Goal: Task Accomplishment & Management: Use online tool/utility

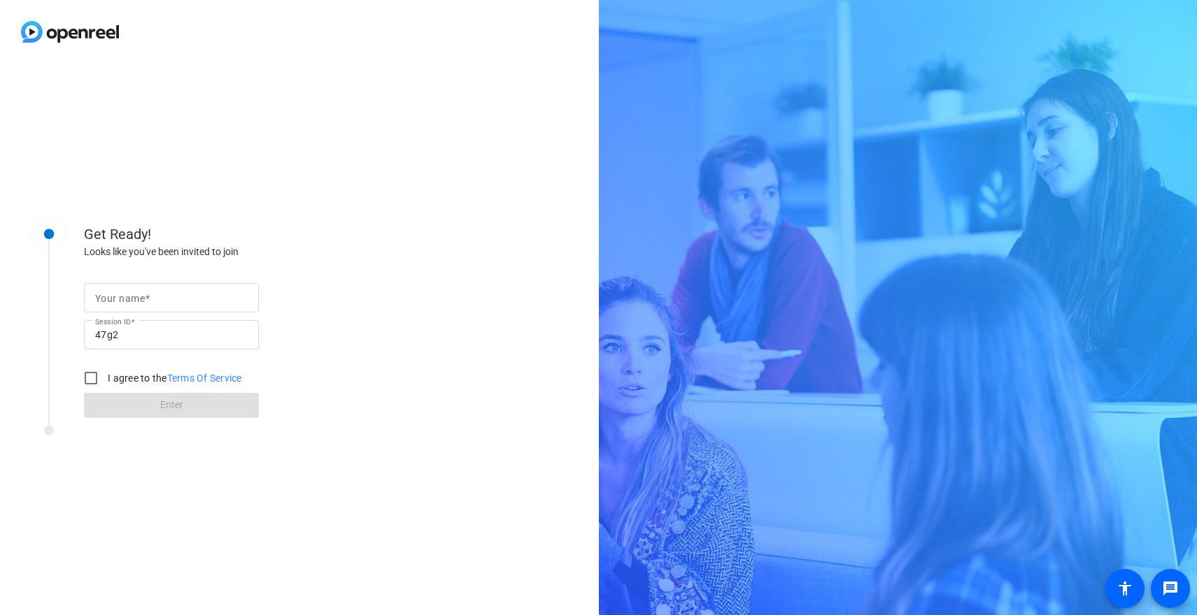
click at [162, 302] on input "Your name" at bounding box center [171, 298] width 152 height 17
type input "[PERSON_NAME]"
click at [90, 376] on input "I agree to the Terms Of Service" at bounding box center [91, 378] width 28 height 28
checkbox input "true"
click at [155, 401] on span at bounding box center [171, 406] width 175 height 34
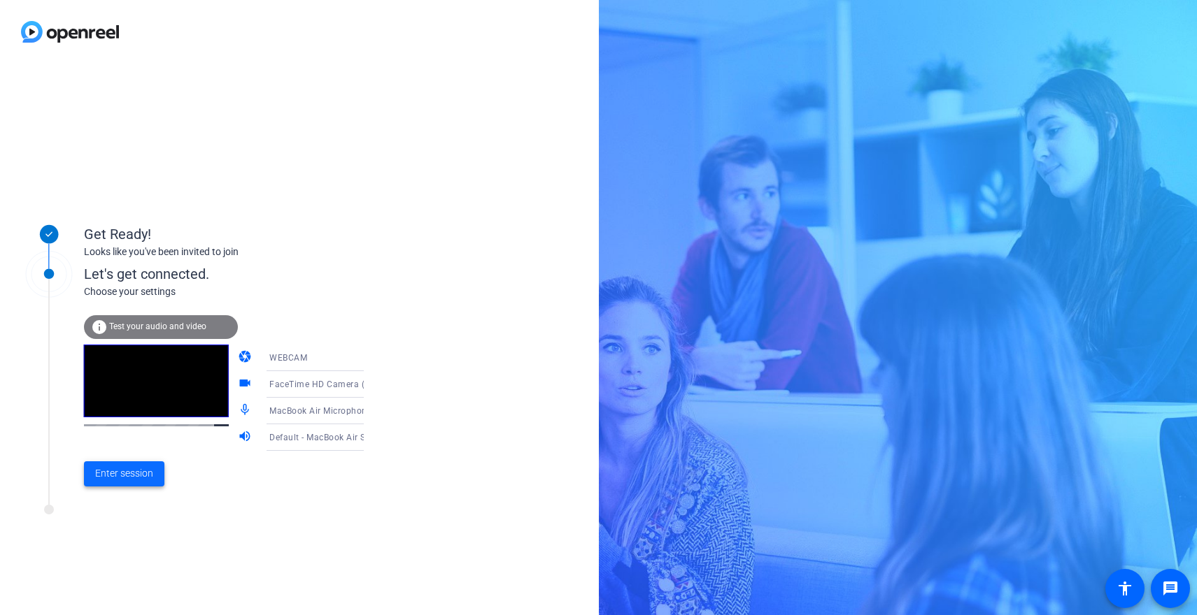
click at [132, 477] on span "Enter session" at bounding box center [124, 474] width 58 height 15
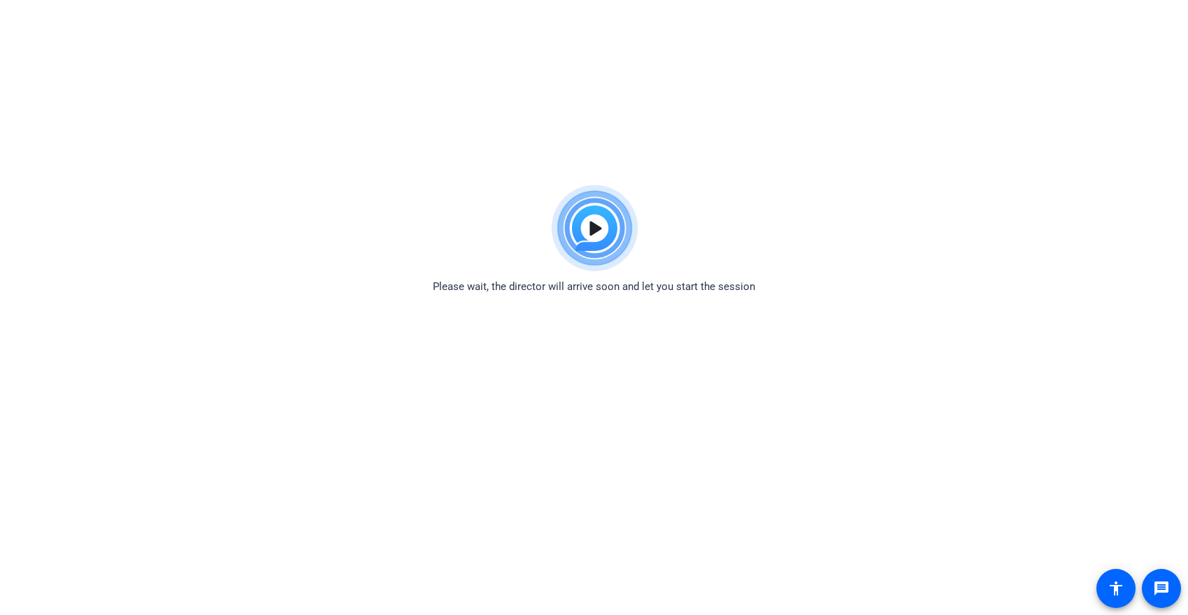
click at [592, 235] on img at bounding box center [594, 228] width 103 height 101
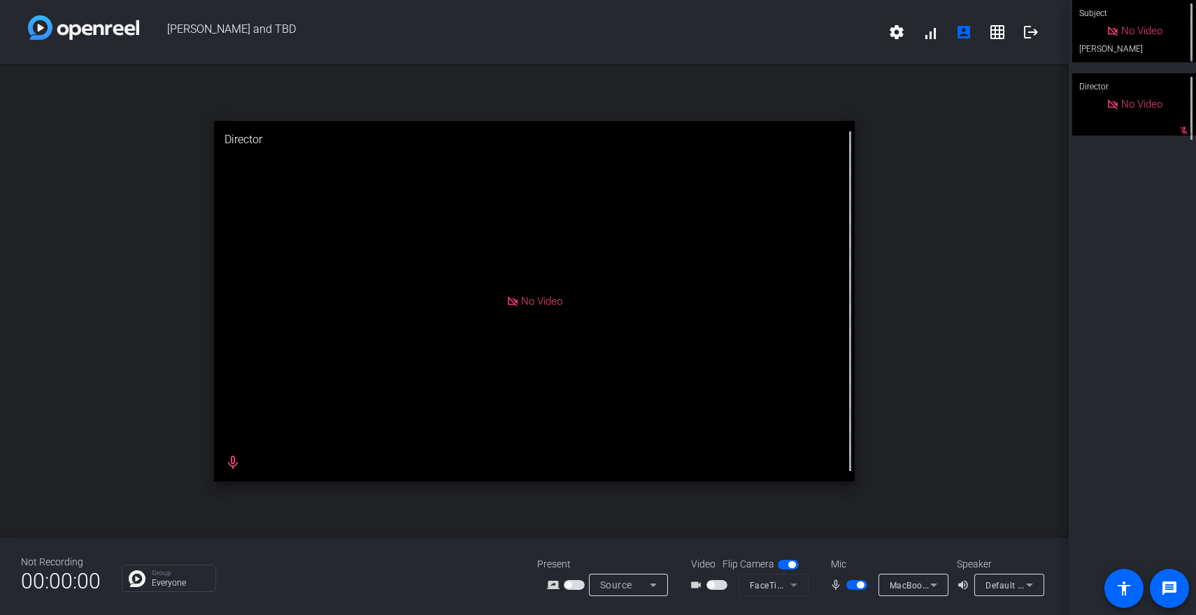
click at [718, 187] on div "No Video" at bounding box center [534, 301] width 641 height 361
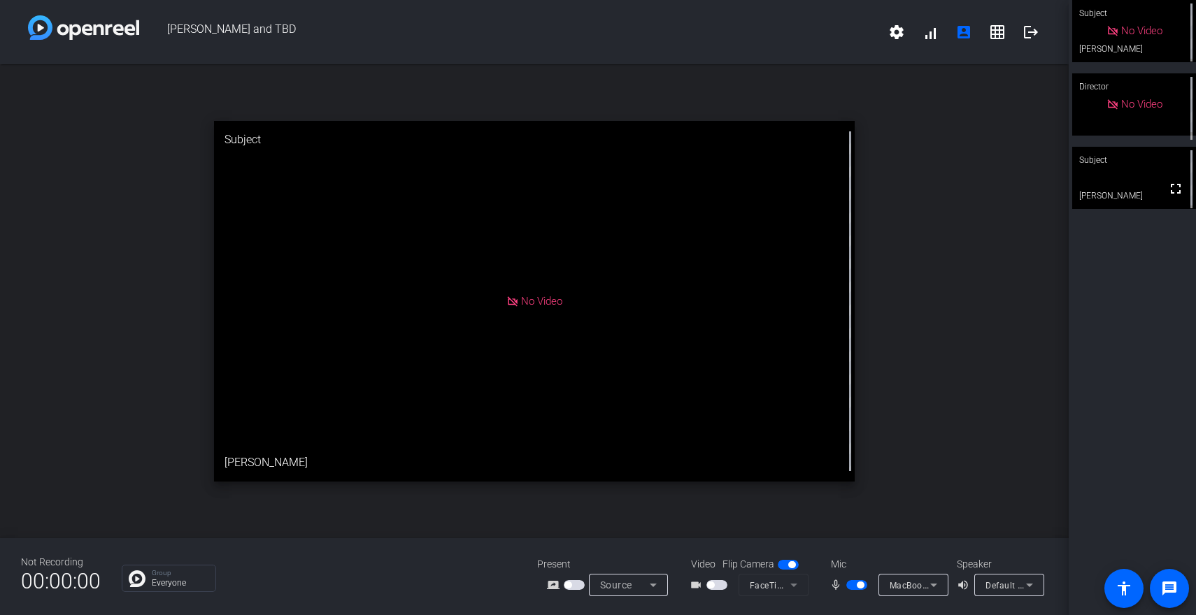
click at [714, 585] on span "button" at bounding box center [716, 586] width 21 height 10
